Goal: Task Accomplishment & Management: Complete application form

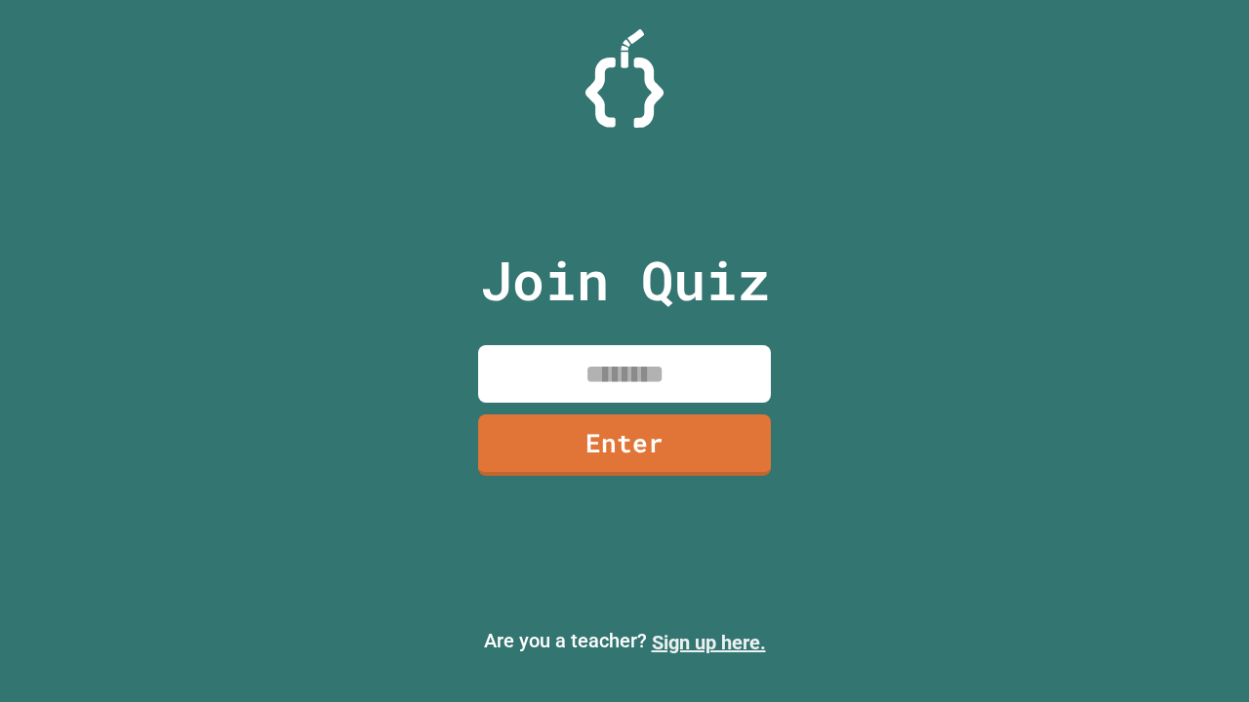
click at [708, 643] on link "Sign up here." at bounding box center [709, 642] width 114 height 23
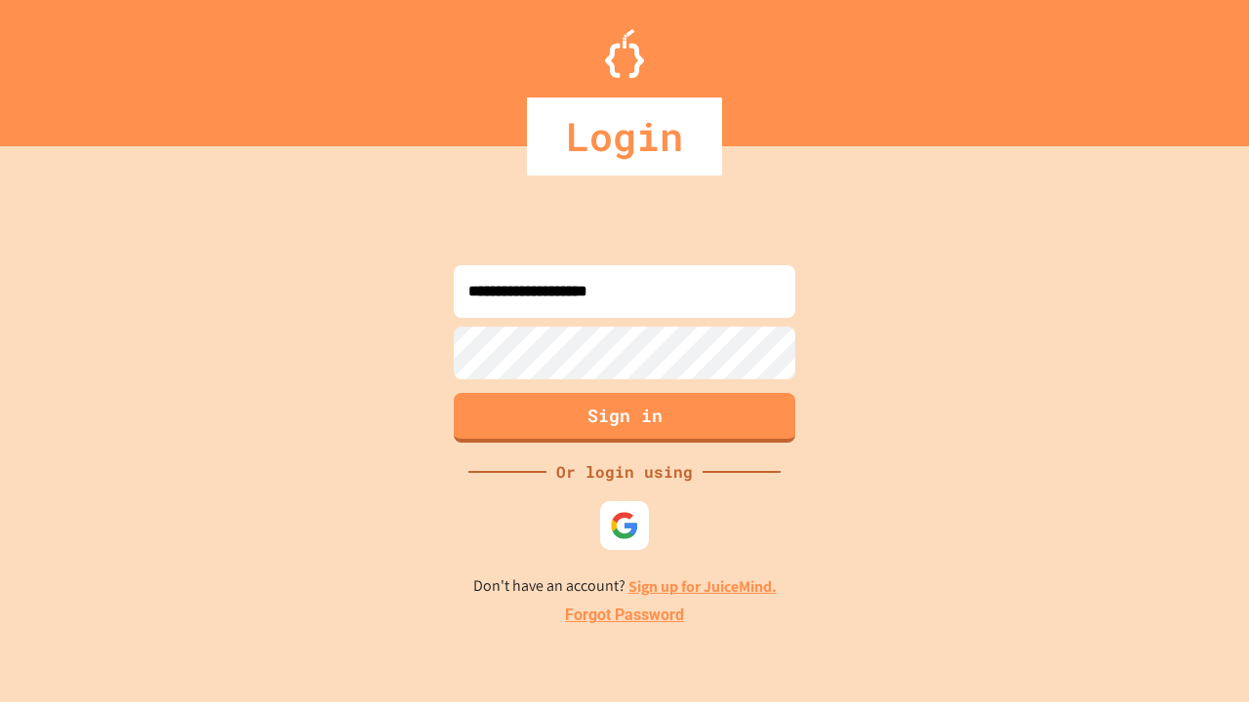
type input "**********"
